Goal: Transaction & Acquisition: Purchase product/service

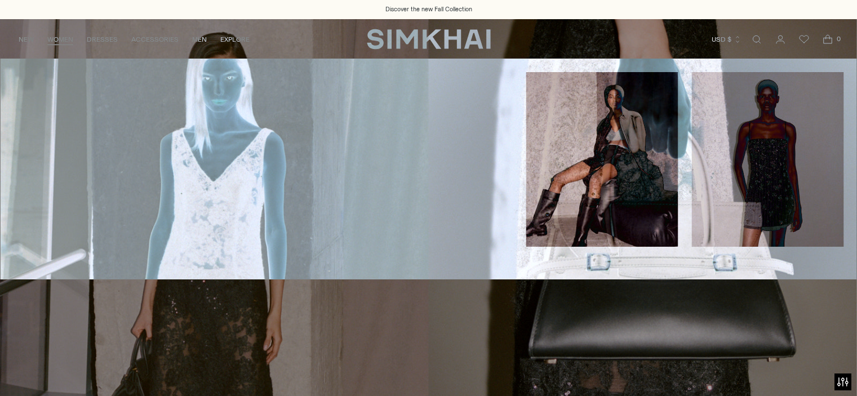
click at [68, 38] on link "WOMEN" at bounding box center [60, 39] width 26 height 25
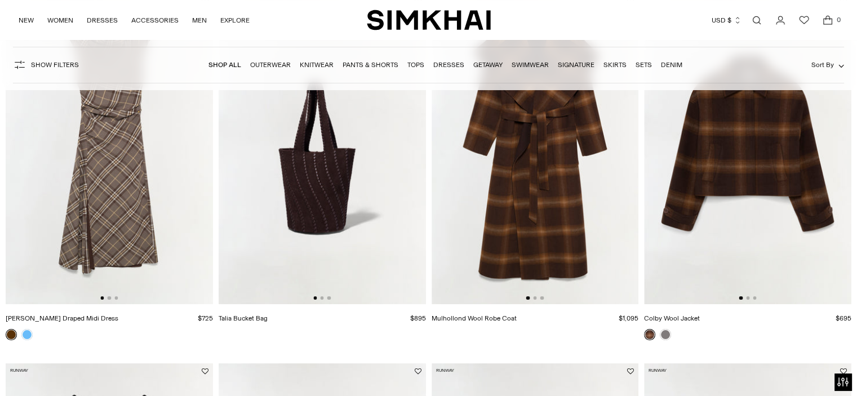
scroll to position [56, 0]
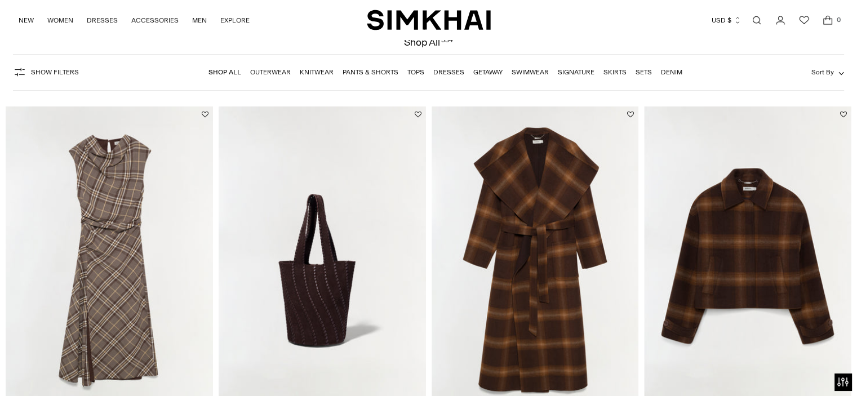
click at [441, 72] on link "Dresses" at bounding box center [449, 72] width 31 height 8
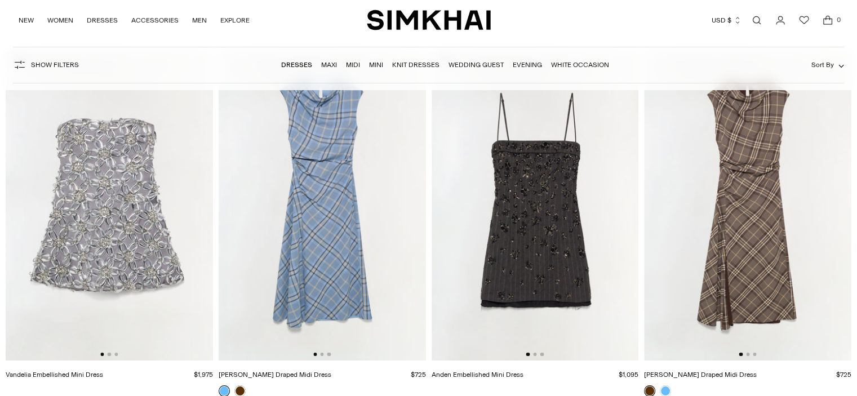
scroll to position [113, 0]
